Goal: Transaction & Acquisition: Purchase product/service

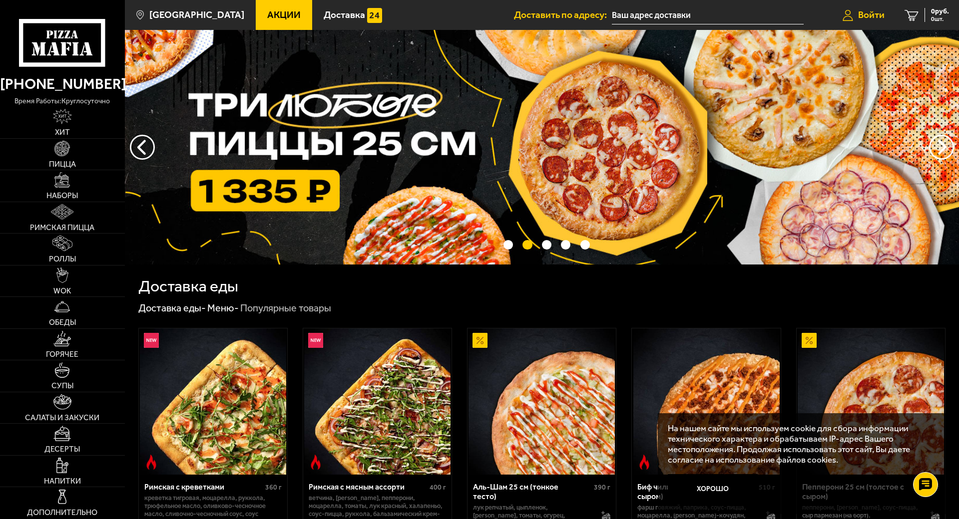
click at [861, 19] on span "Войти" at bounding box center [871, 14] width 26 height 9
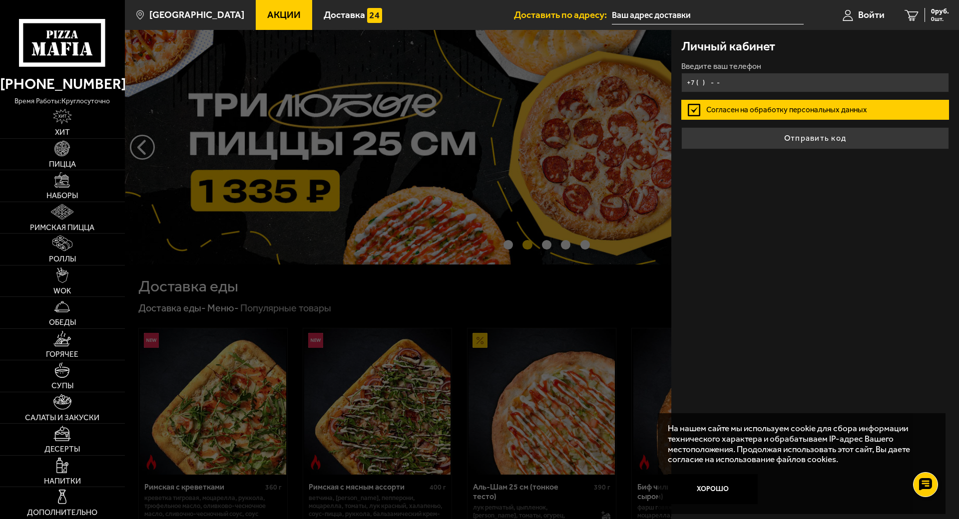
click at [744, 83] on input "+7 ( ) - -" at bounding box center [815, 82] width 268 height 19
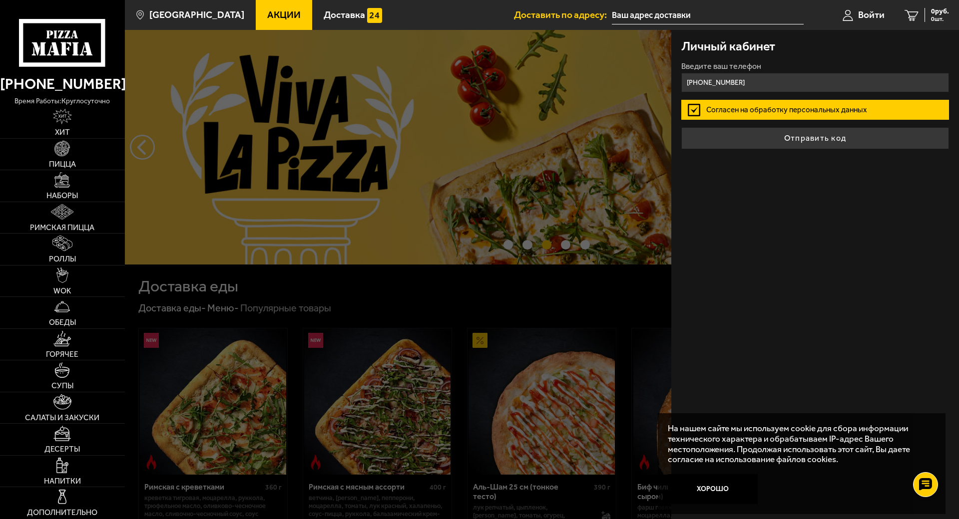
type input "+7 (992) 182-42-17"
click at [807, 134] on button "Отправить код" at bounding box center [815, 138] width 268 height 22
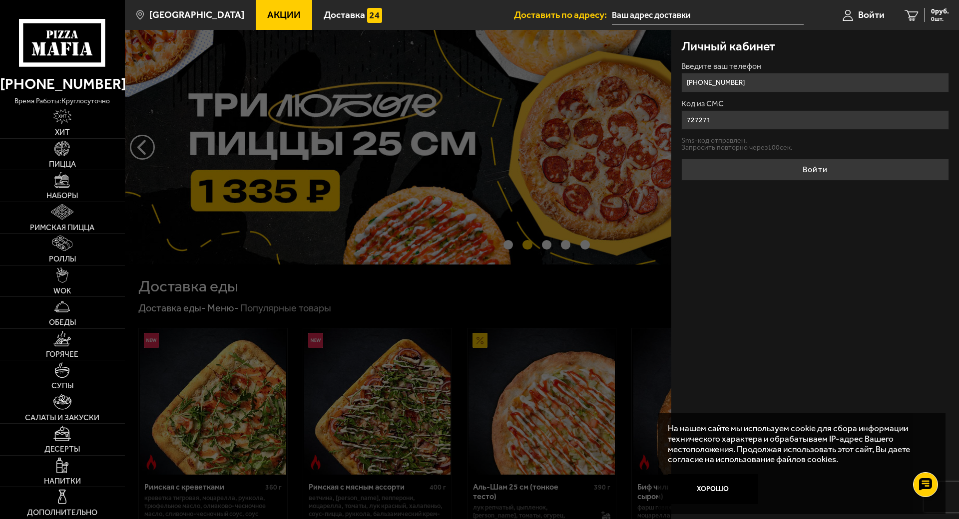
type input "727271"
click at [681, 159] on button "Войти" at bounding box center [815, 170] width 268 height 22
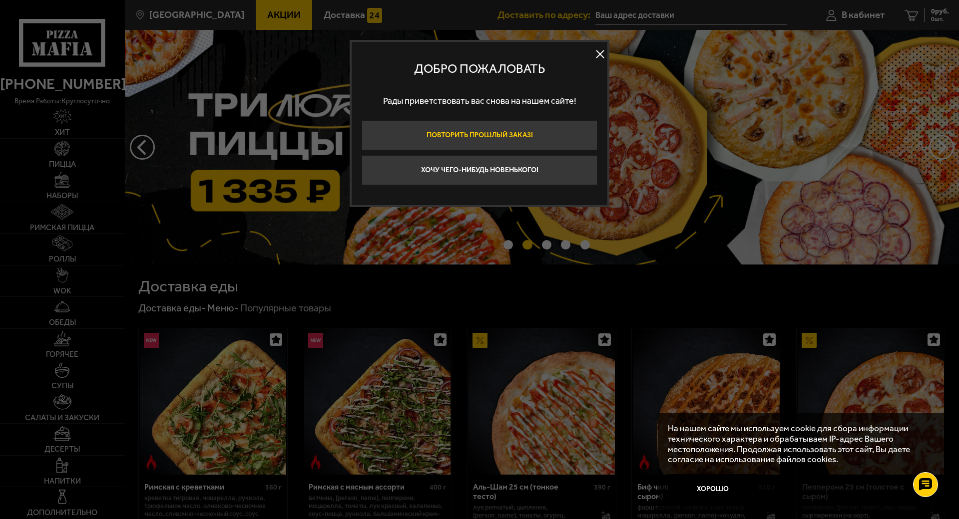
click at [477, 136] on button "Повторить прошлый заказ!" at bounding box center [480, 135] width 236 height 30
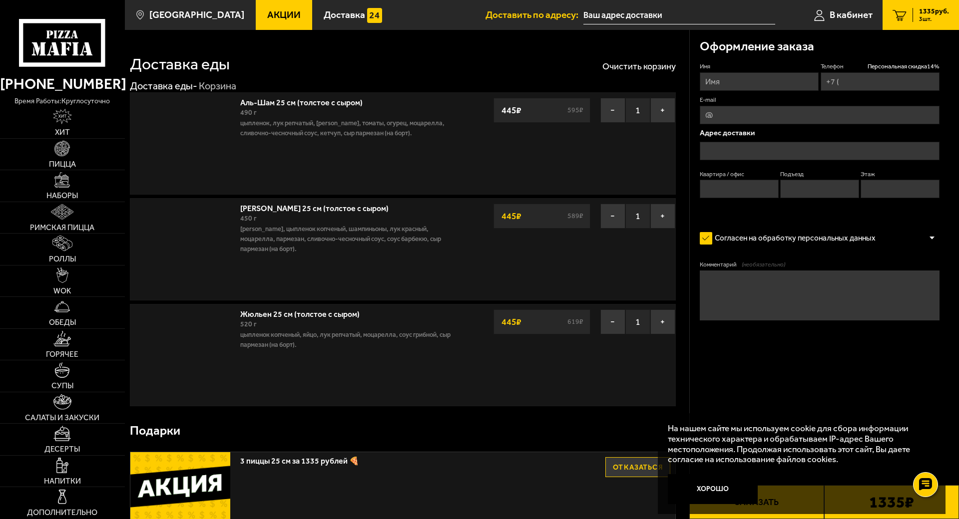
type input "+7 (992) 182-42-17"
type input "Санкт-Петербург, Загребский бульвар, 33к2"
type input "10"
type input "1"
type input "3"
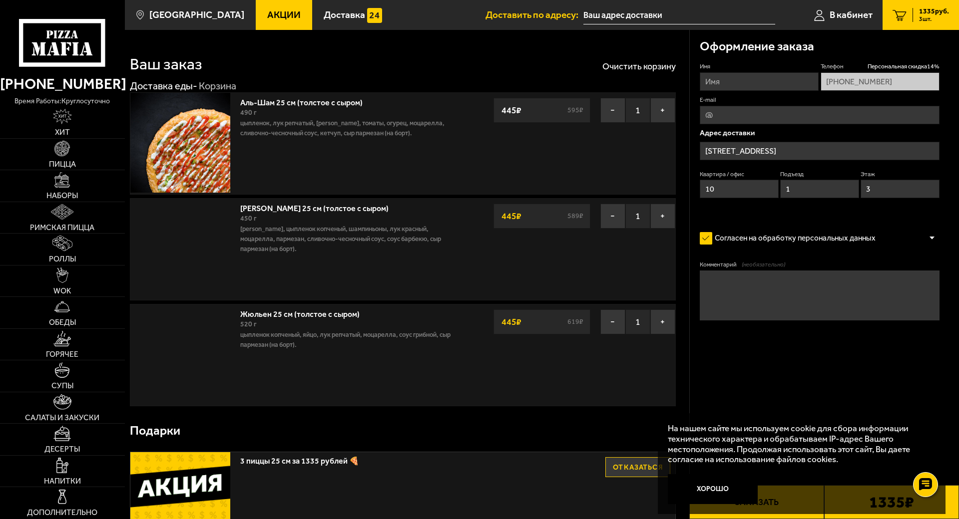
type input "Загребский бульвар, 33к2"
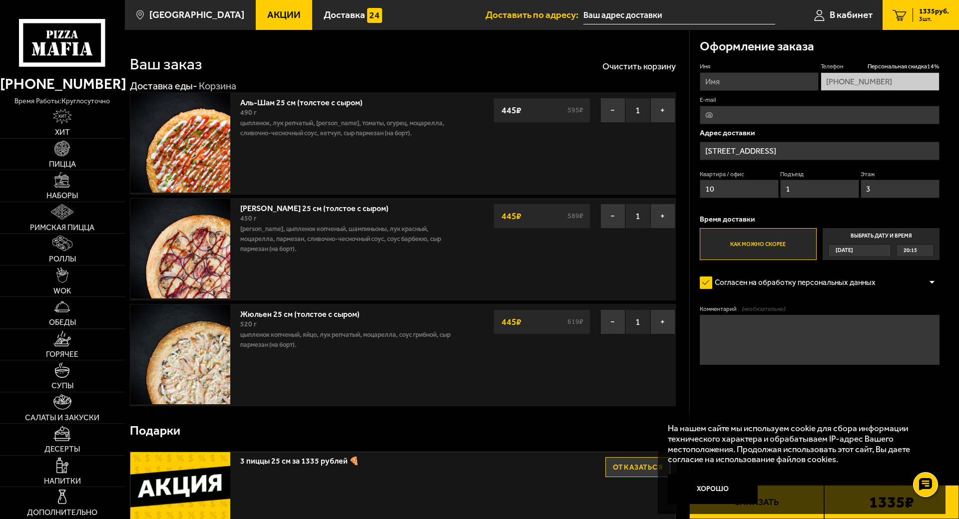
click at [183, 149] on img at bounding box center [180, 143] width 100 height 100
click at [611, 112] on button "−" at bounding box center [612, 110] width 25 height 25
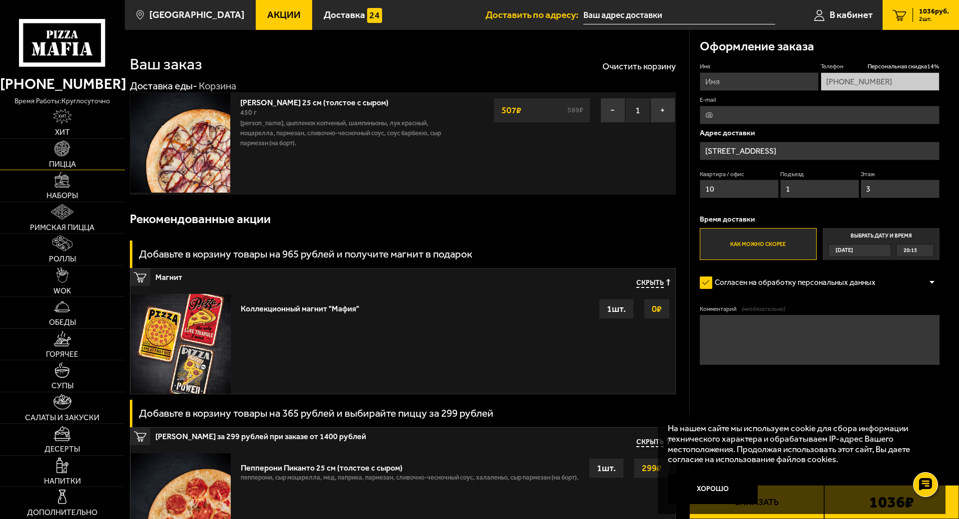
click at [70, 160] on span "Пицца" at bounding box center [62, 164] width 27 height 8
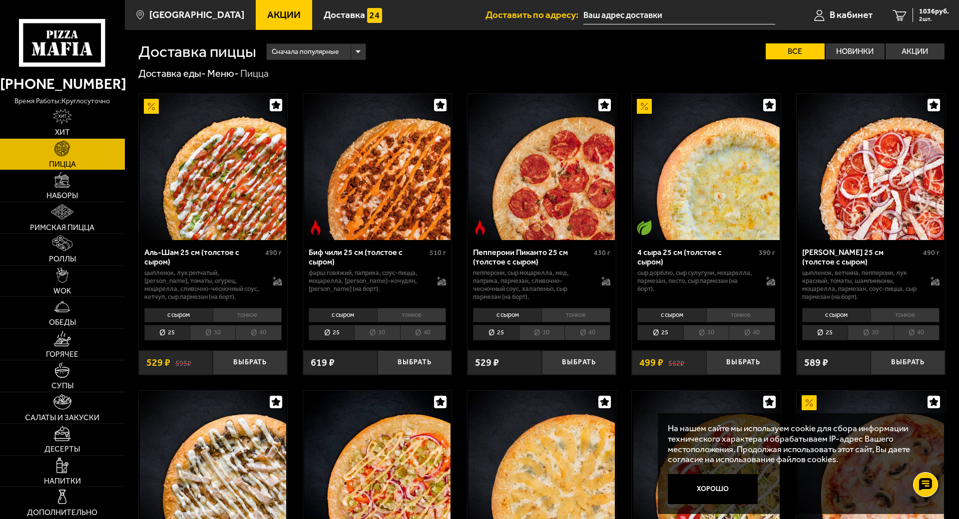
click at [226, 315] on li "тонкое" at bounding box center [247, 315] width 69 height 14
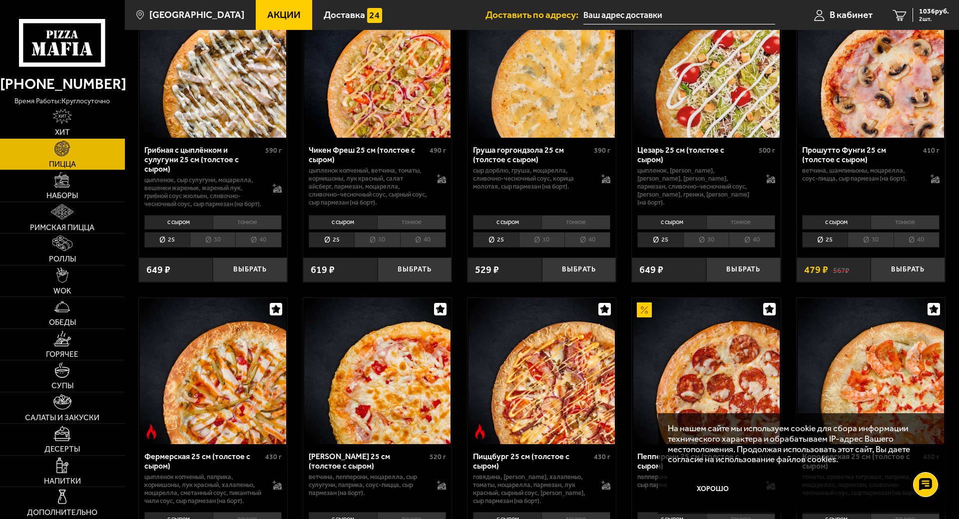
scroll to position [350, 0]
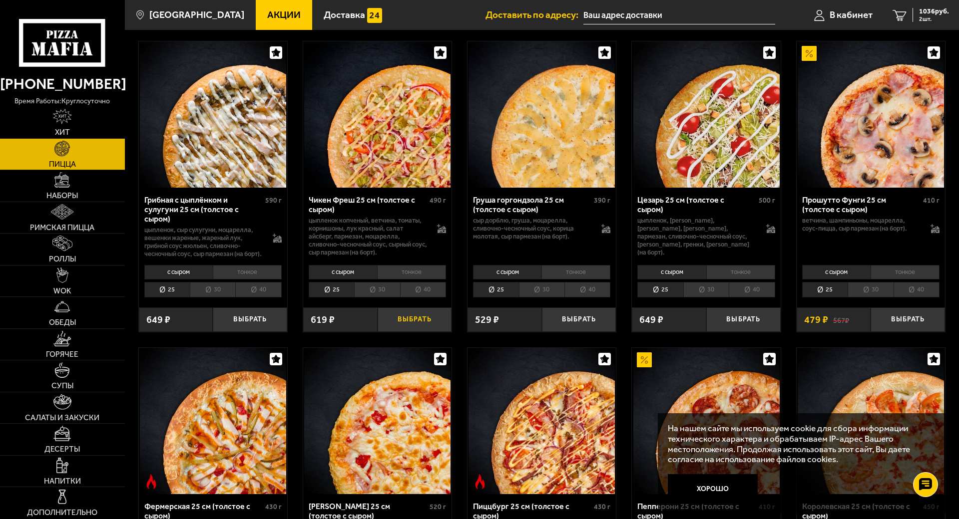
click at [402, 331] on button "Выбрать" at bounding box center [414, 320] width 74 height 24
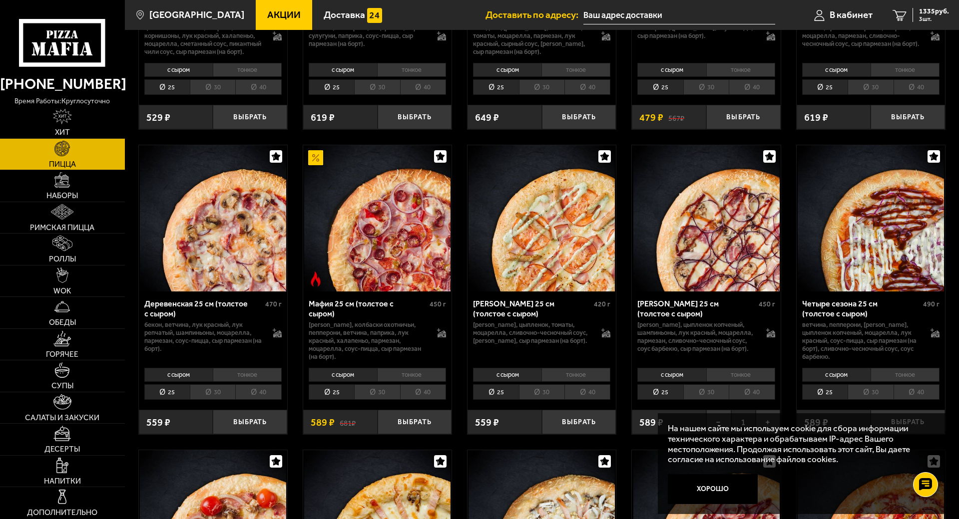
scroll to position [999, 0]
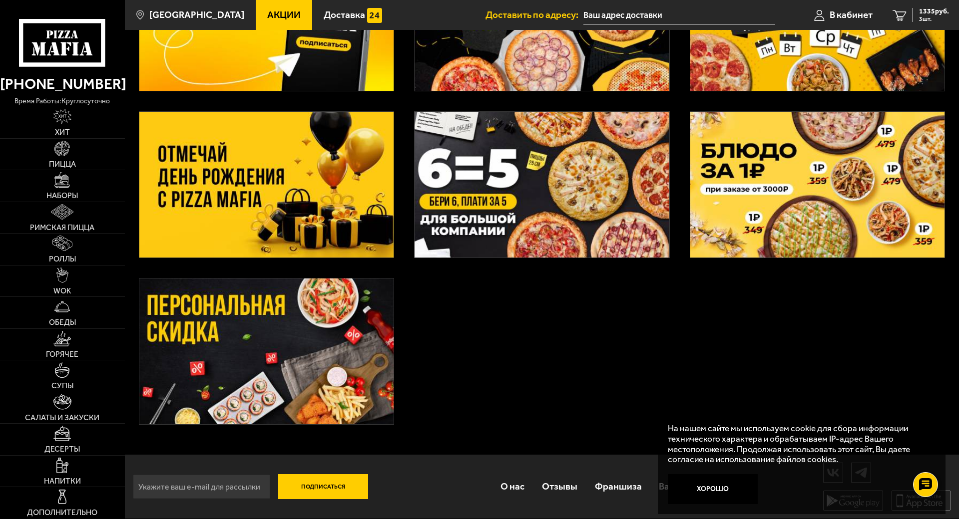
scroll to position [210, 0]
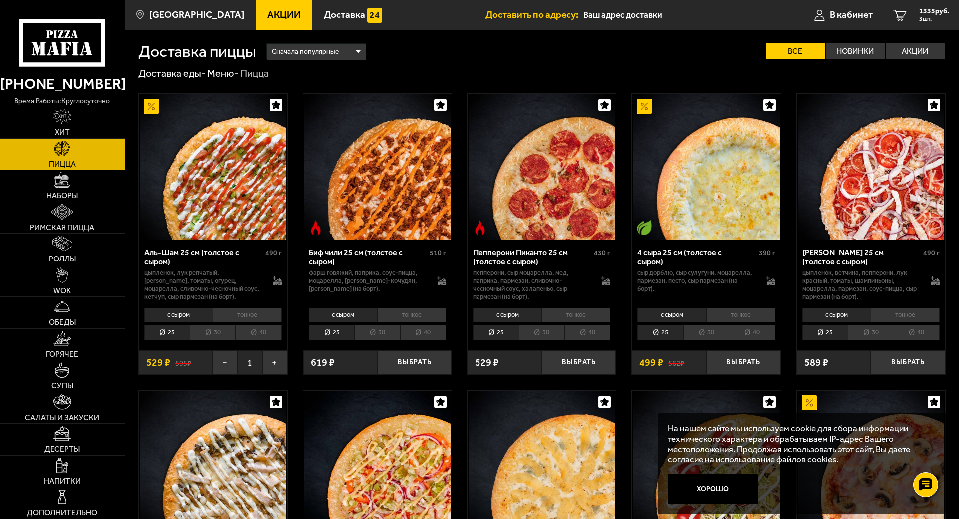
click at [242, 312] on li "тонкое" at bounding box center [247, 315] width 69 height 14
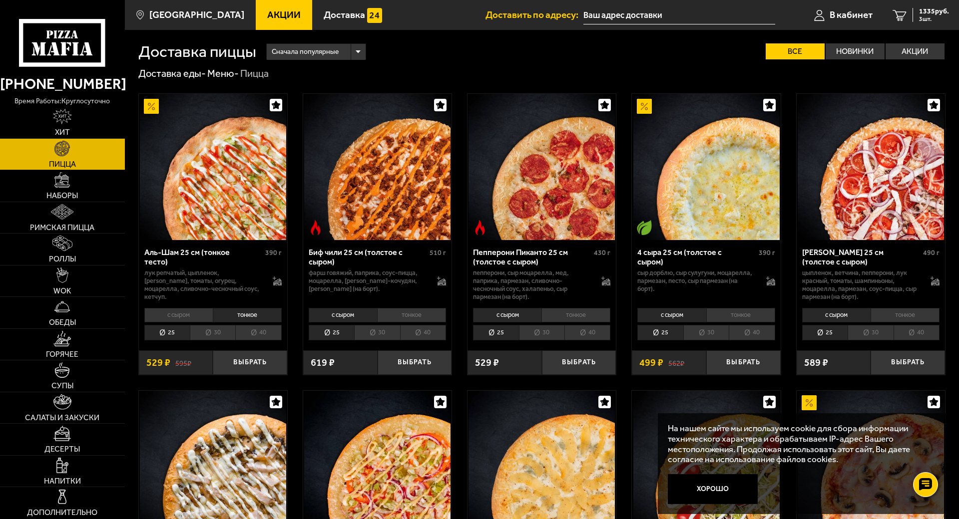
click at [195, 313] on li "с сыром" at bounding box center [178, 315] width 68 height 14
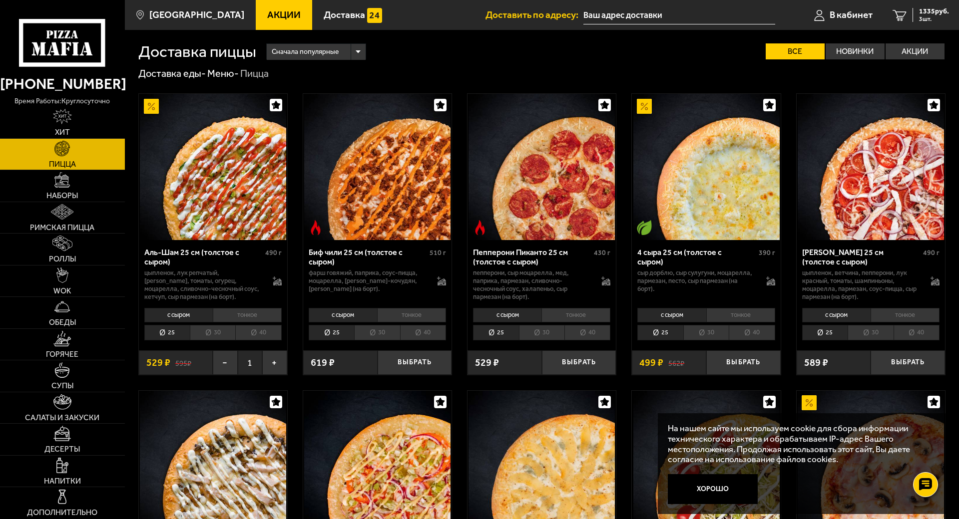
click at [210, 326] on li "30" at bounding box center [212, 332] width 45 height 15
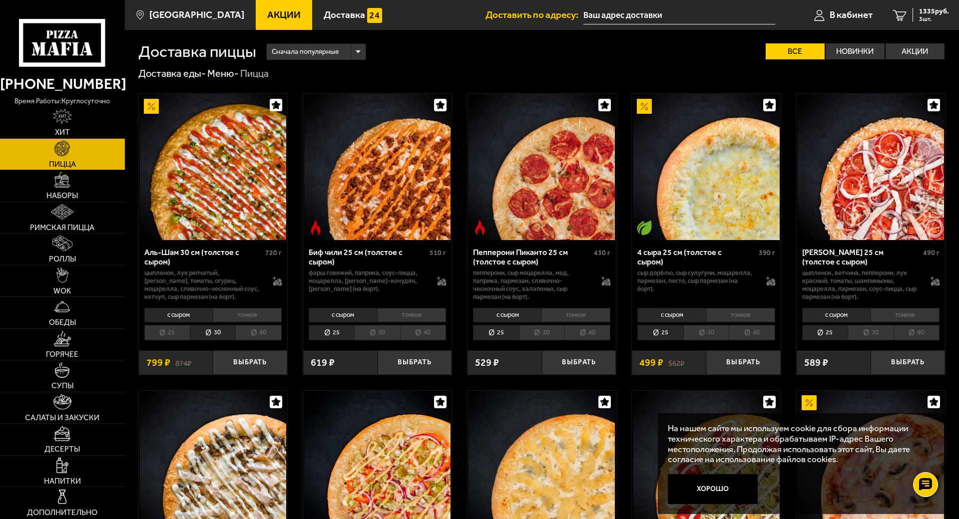
click at [247, 338] on li "40" at bounding box center [258, 332] width 46 height 15
click at [166, 333] on li "25" at bounding box center [166, 332] width 45 height 15
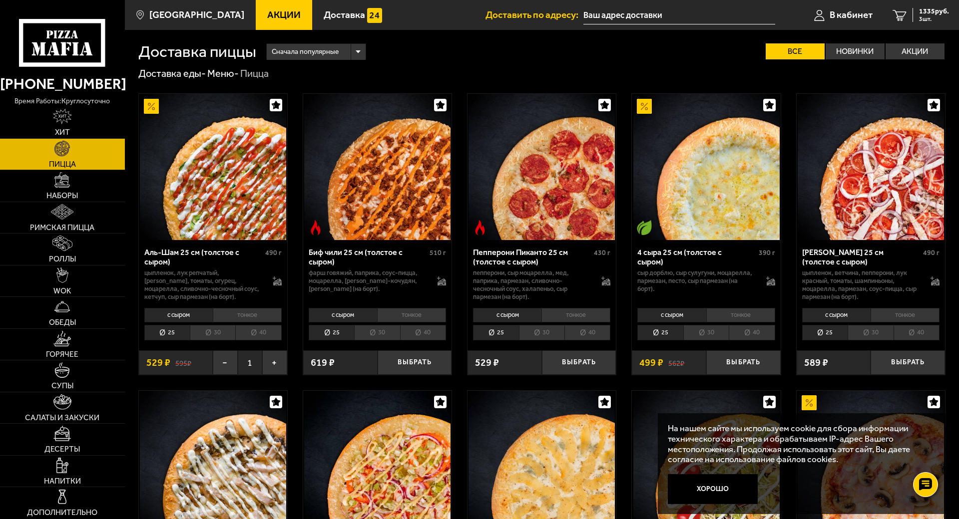
click at [240, 314] on li "тонкое" at bounding box center [247, 315] width 69 height 14
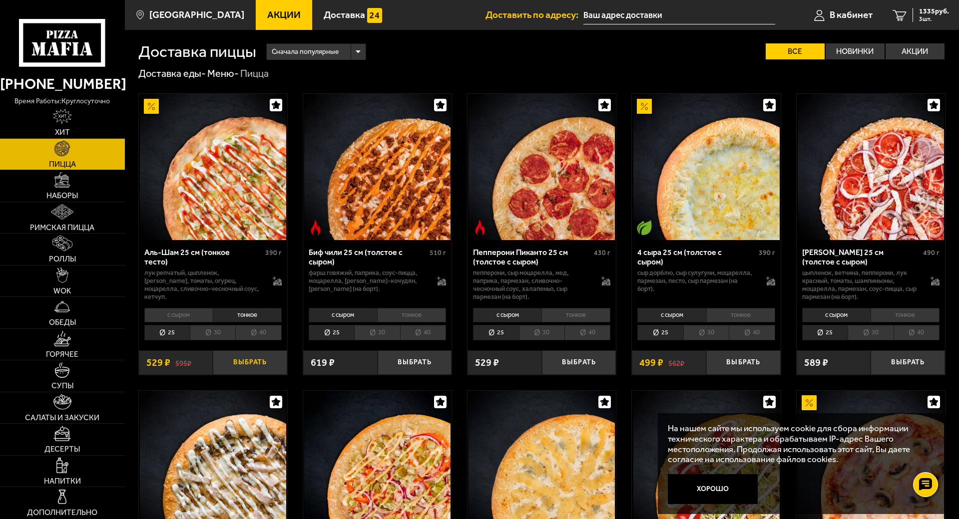
click at [267, 358] on button "Выбрать" at bounding box center [250, 363] width 74 height 24
click at [924, 13] on span "1867 руб." at bounding box center [934, 11] width 30 height 7
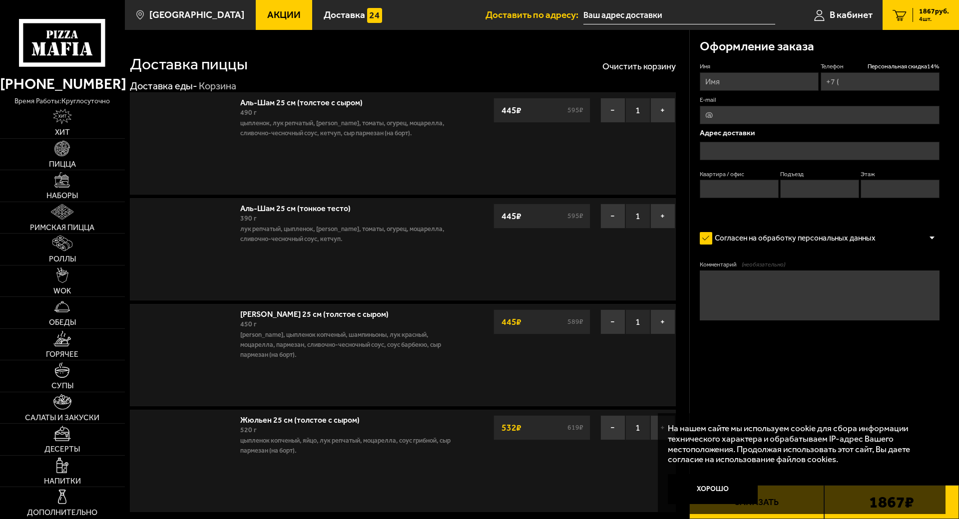
type input "+7 (992) 182-42-17"
type input "Санкт-Петербург, Загребский бульвар, 33к2"
type input "10"
type input "1"
type input "3"
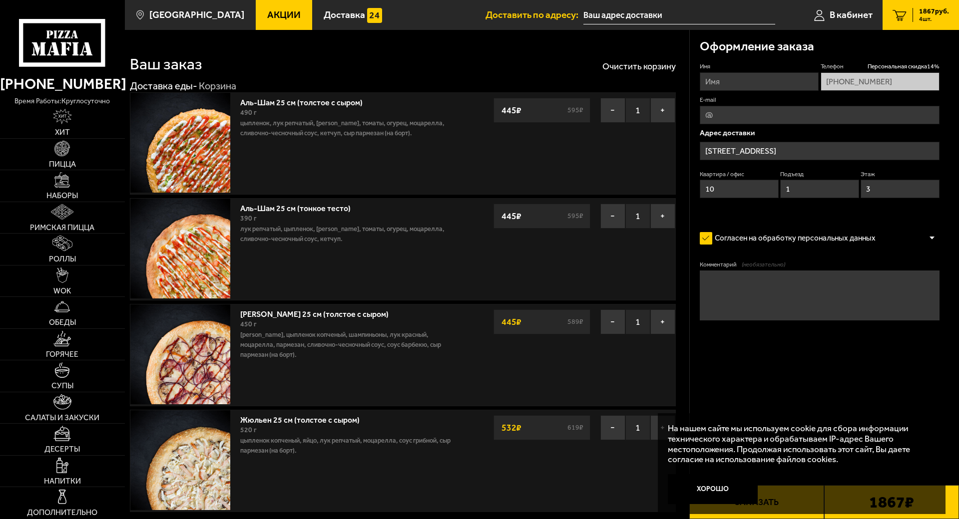
type input "Загребский бульвар, 33к2"
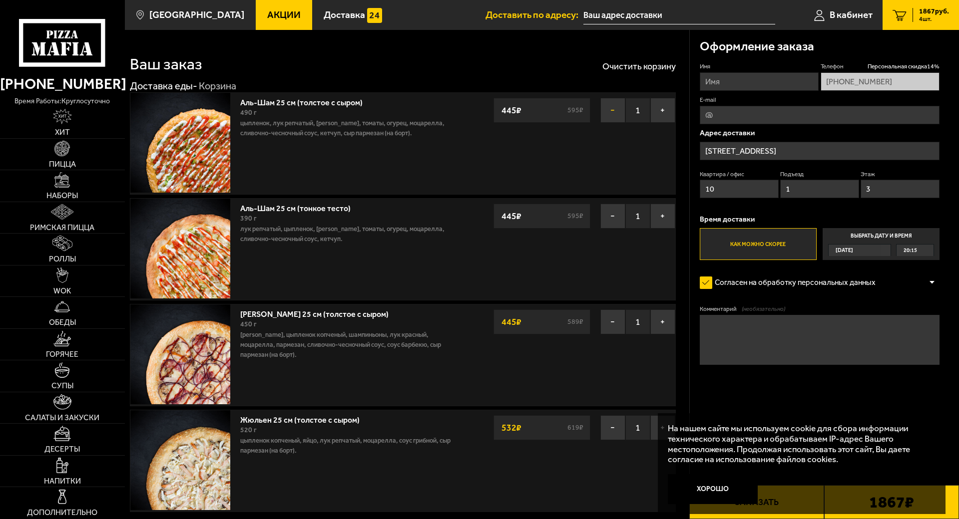
click at [606, 117] on button "−" at bounding box center [612, 110] width 25 height 25
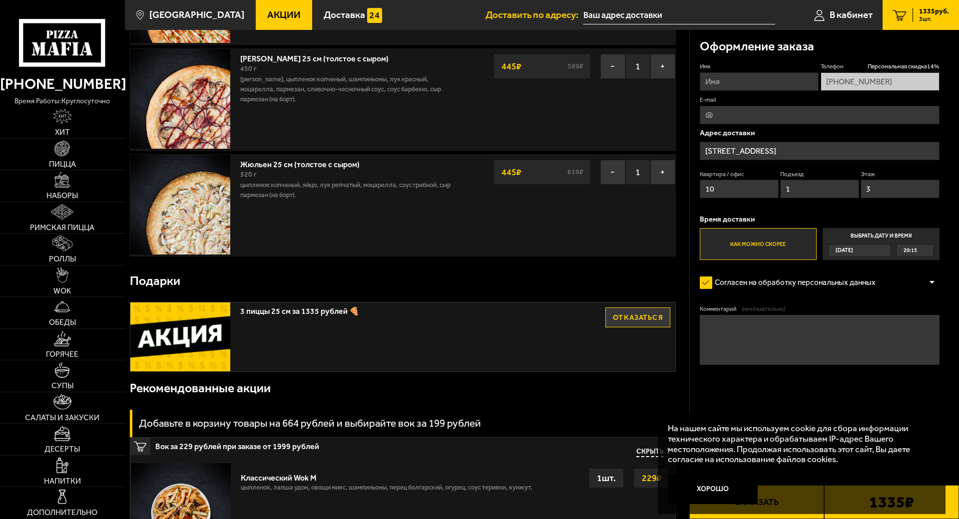
scroll to position [100, 0]
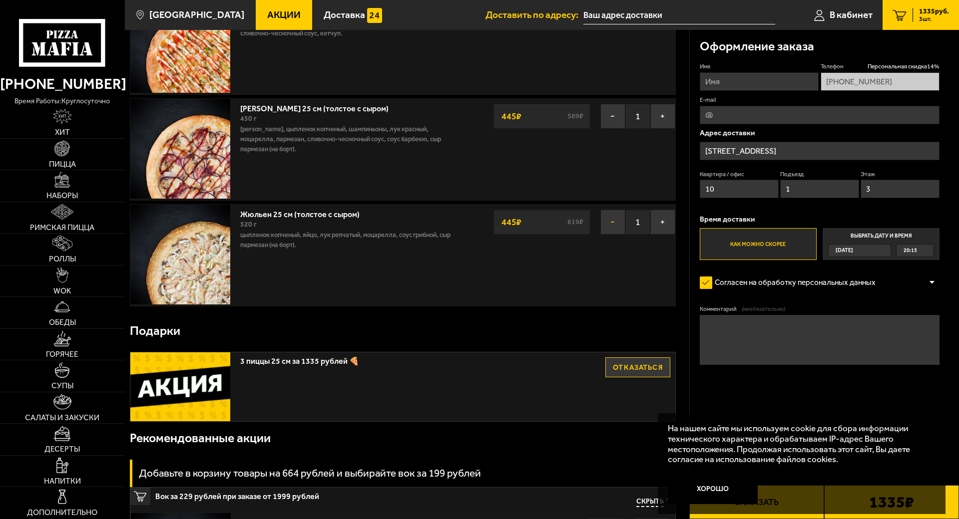
click at [614, 223] on button "−" at bounding box center [612, 222] width 25 height 25
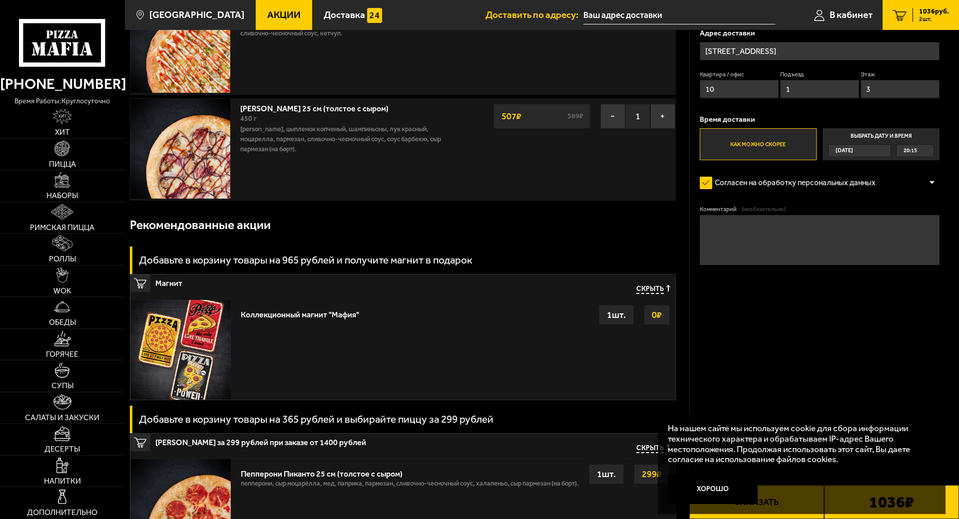
scroll to position [0, 0]
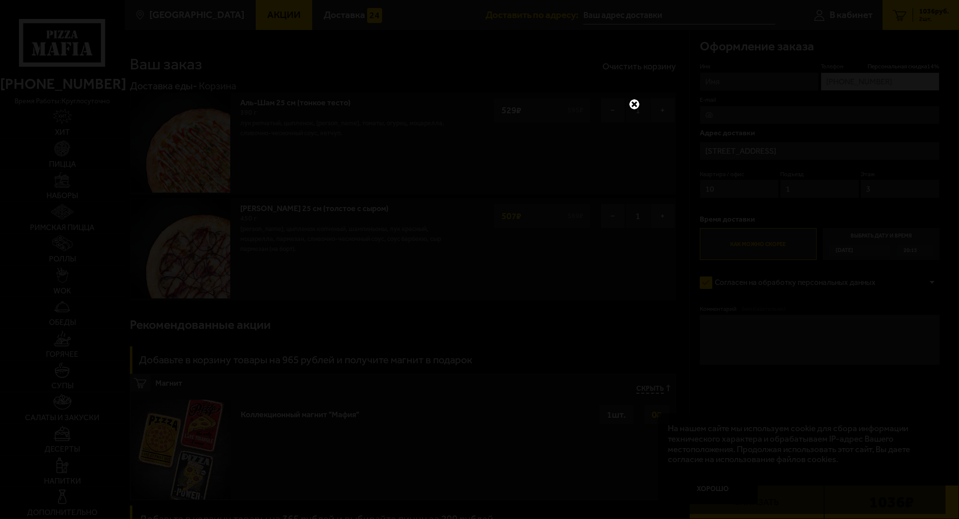
click at [635, 98] on link at bounding box center [634, 104] width 13 height 13
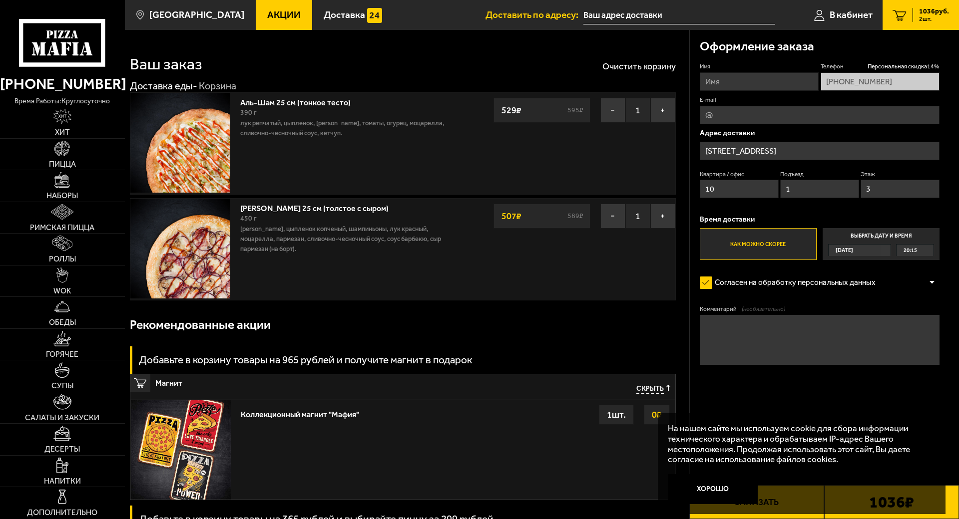
click at [920, 9] on span "1036 руб." at bounding box center [934, 11] width 30 height 7
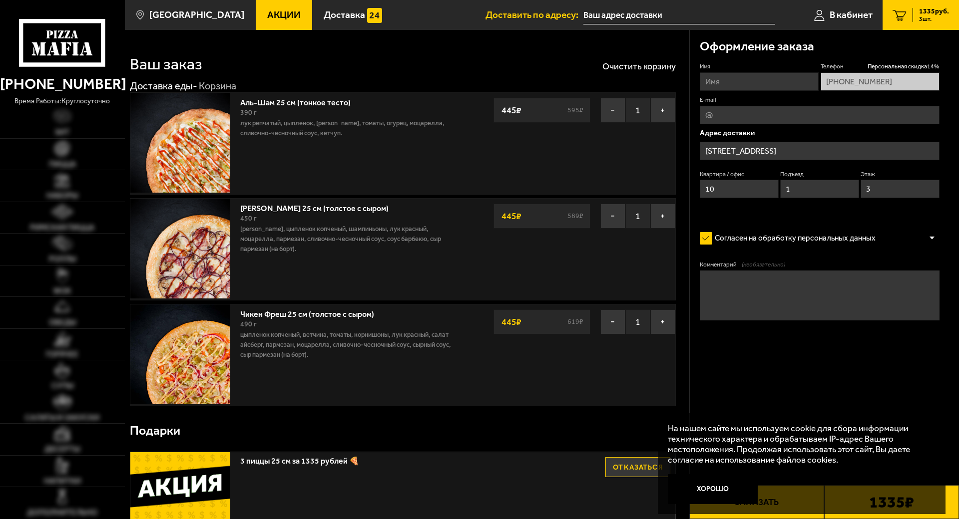
type input "Загребский бульвар, 33к2"
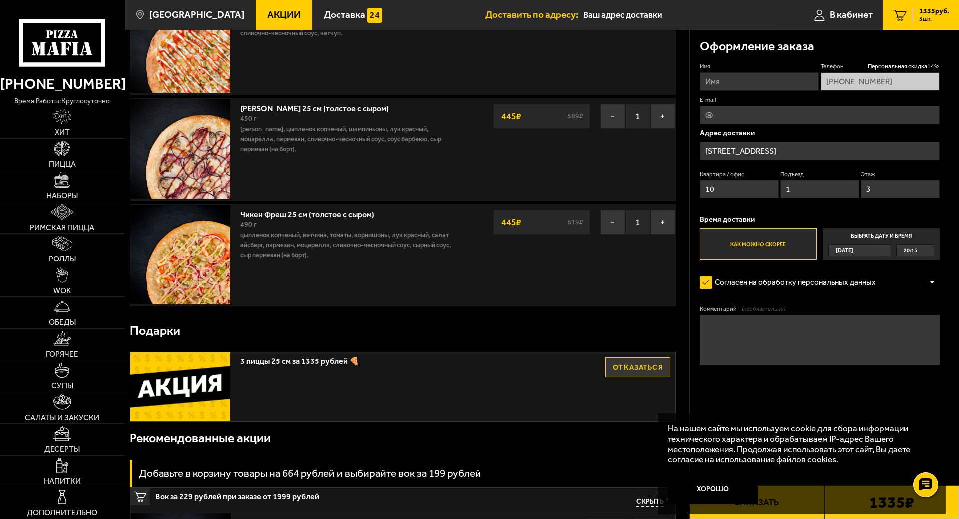
scroll to position [150, 0]
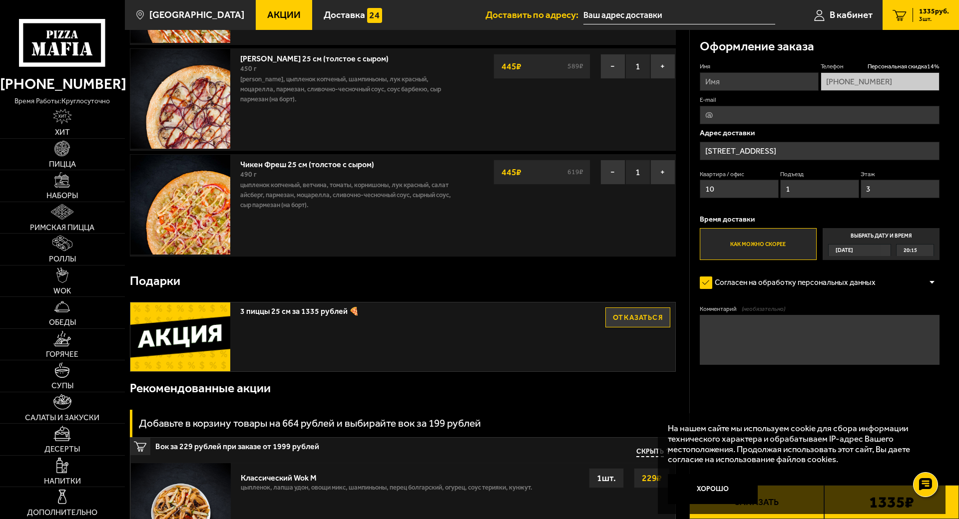
click at [732, 458] on button "Хорошо" at bounding box center [713, 489] width 90 height 30
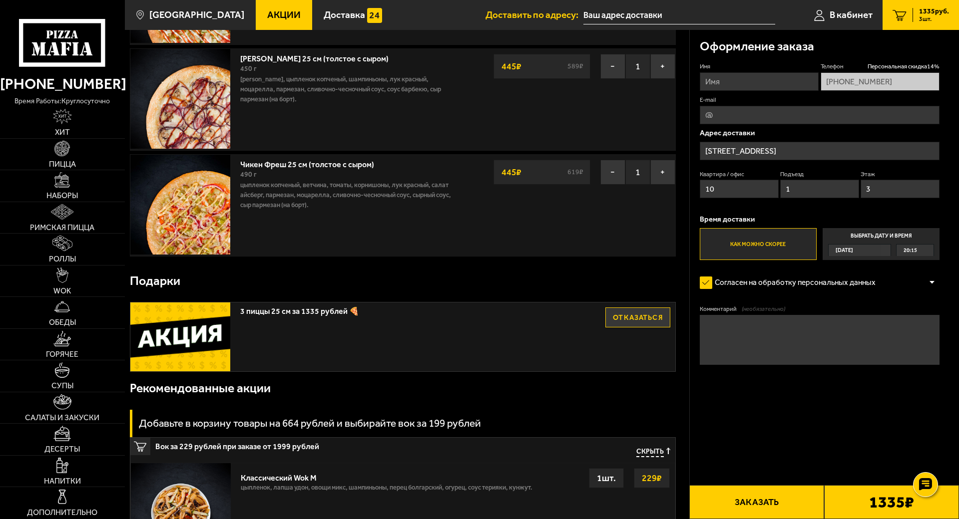
click at [872, 458] on b "1335 ₽" at bounding box center [891, 502] width 45 height 16
click at [777, 458] on button "Заказать" at bounding box center [756, 502] width 135 height 34
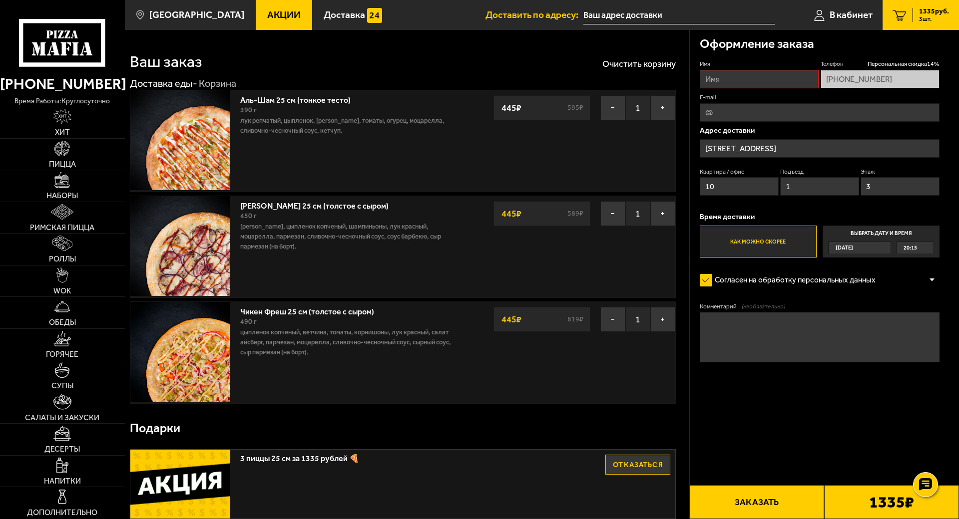
scroll to position [0, 0]
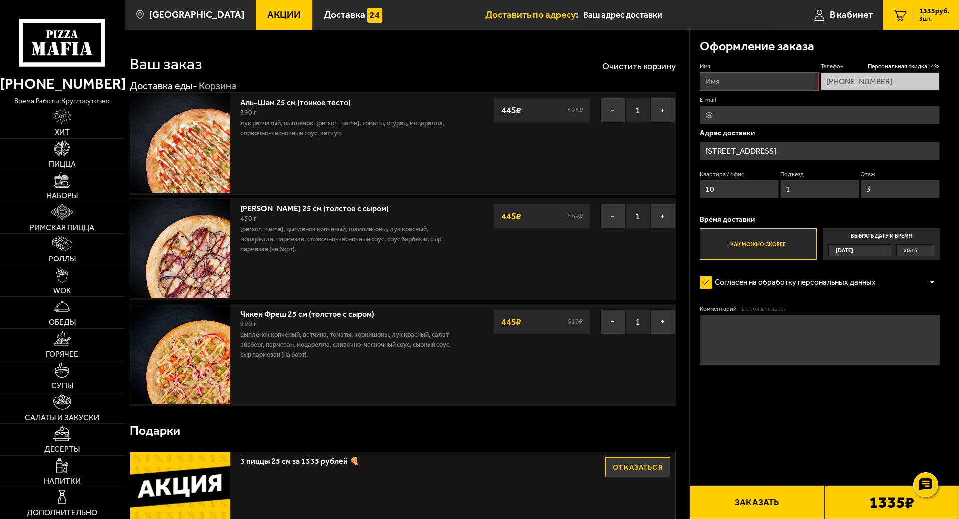
click at [750, 78] on input "Имя" at bounding box center [759, 81] width 119 height 18
click at [747, 81] on input "Имя" at bounding box center [759, 81] width 119 height 18
type input "y"
type input "евгений"
click at [764, 458] on button "Заказать" at bounding box center [756, 502] width 135 height 34
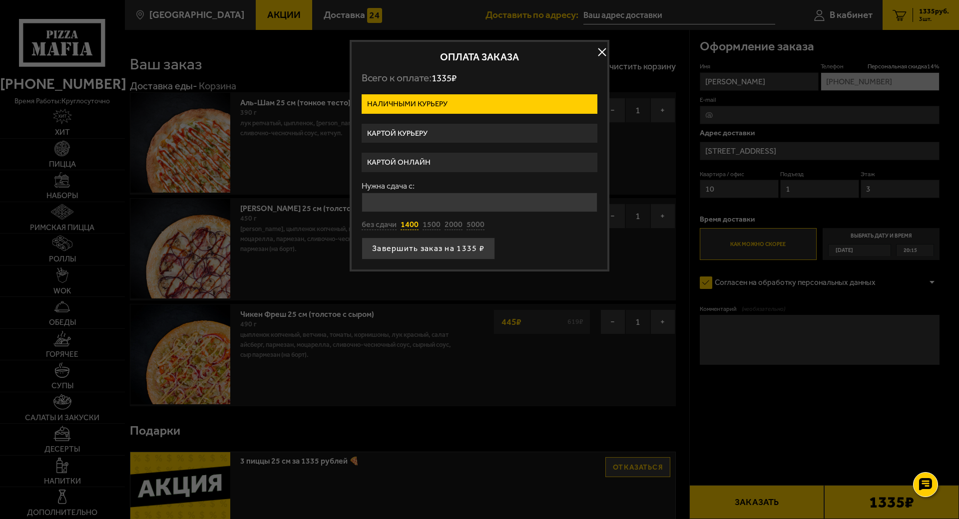
click at [408, 225] on button "1400" at bounding box center [409, 225] width 18 height 11
type input "1400"
click at [424, 248] on button "Завершить заказ на 1335 ₽" at bounding box center [428, 249] width 133 height 22
